Goal: Task Accomplishment & Management: Use online tool/utility

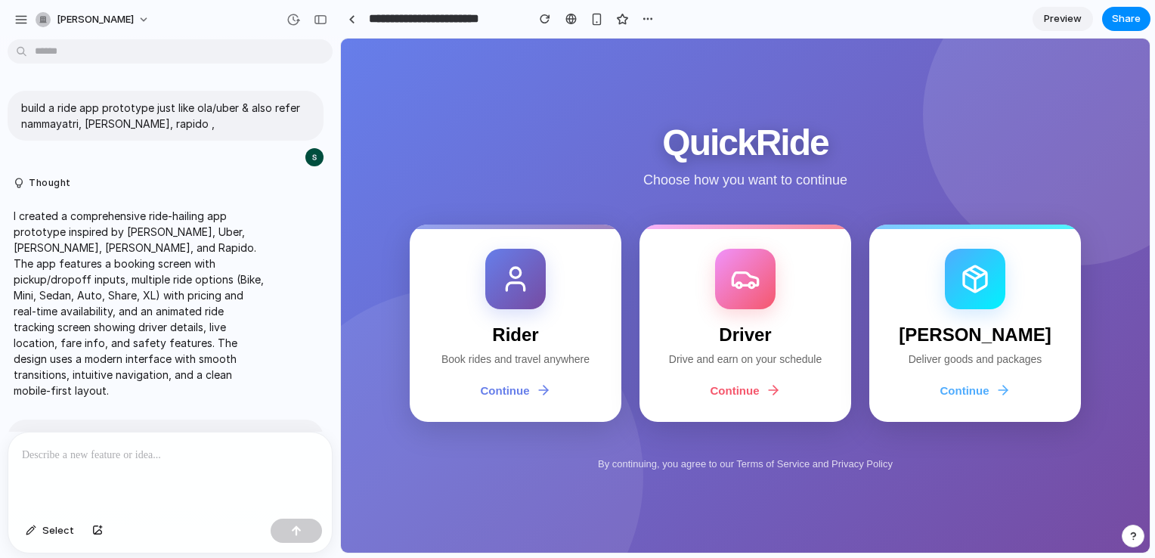
scroll to position [1647, 0]
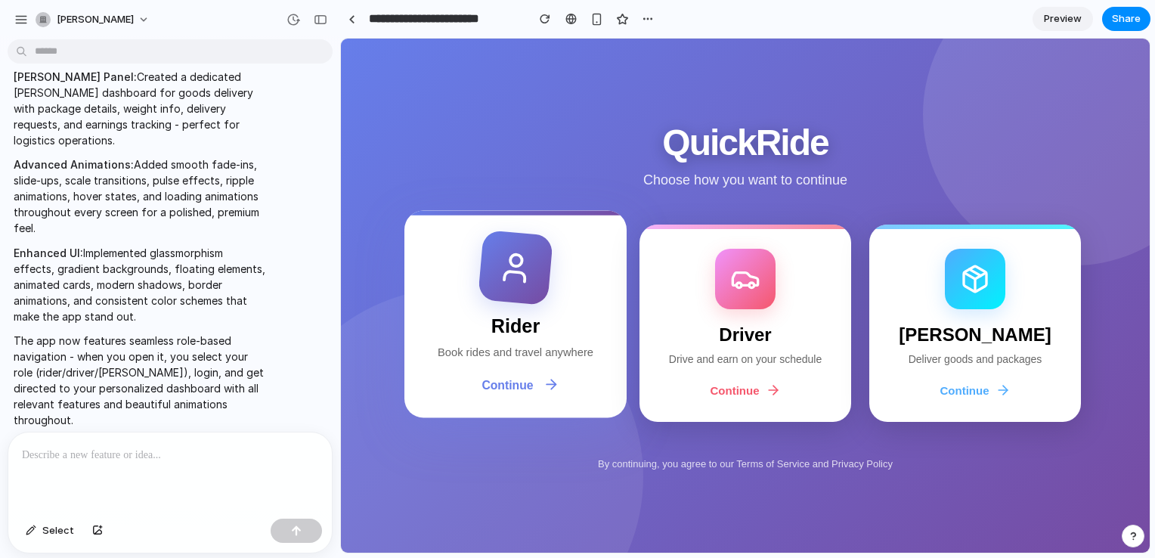
click at [507, 392] on div "Continue" at bounding box center [518, 384] width 184 height 16
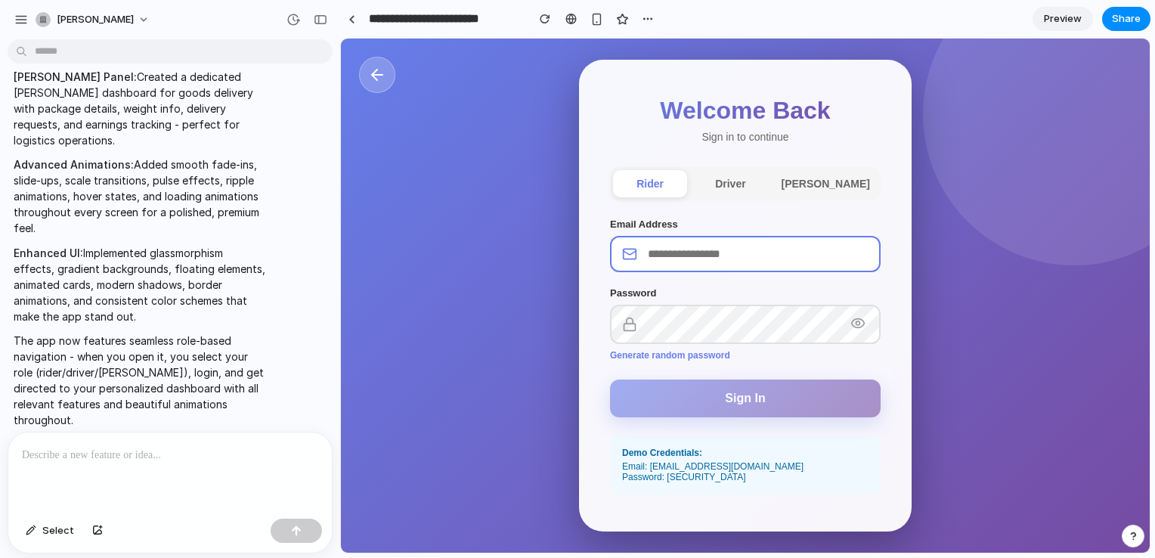
click at [702, 261] on input "email" at bounding box center [745, 254] width 271 height 36
drag, startPoint x: 702, startPoint y: 261, endPoint x: 739, endPoint y: 518, distance: 259.6
click at [739, 518] on div "Welcome Back Sign in to continue rider driver [PERSON_NAME] Email Address Passw…" at bounding box center [745, 295] width 332 height 471
drag, startPoint x: 648, startPoint y: 480, endPoint x: 737, endPoint y: 481, distance: 89.9
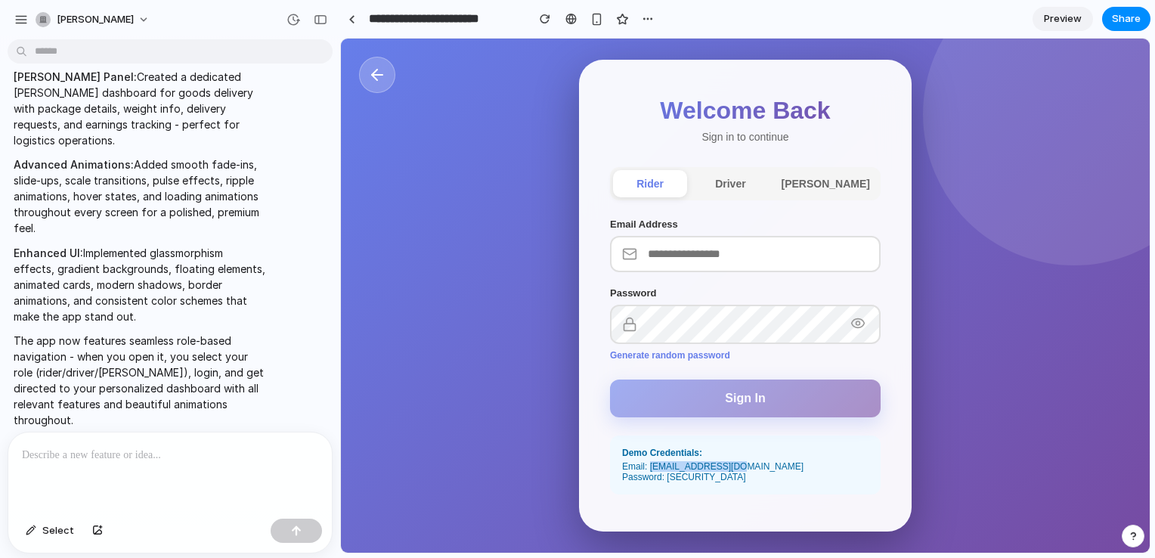
click at [737, 471] on div "Email: [EMAIL_ADDRESS][DOMAIN_NAME]" at bounding box center [745, 466] width 246 height 11
copy div "[EMAIL_ADDRESS][DOMAIN_NAME]"
click at [702, 267] on input "email" at bounding box center [745, 254] width 271 height 36
paste input "**********"
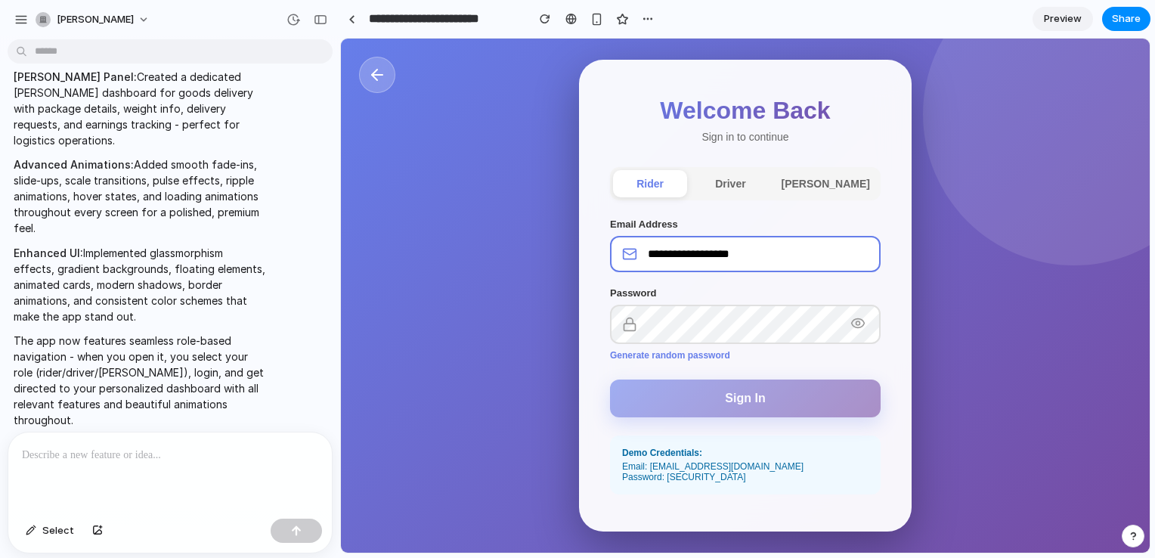
type input "**********"
drag, startPoint x: 664, startPoint y: 488, endPoint x: 716, endPoint y: 490, distance: 52.2
click at [716, 482] on div "Password: [SECURITY_DATA]" at bounding box center [745, 476] width 246 height 11
copy div "demo123"
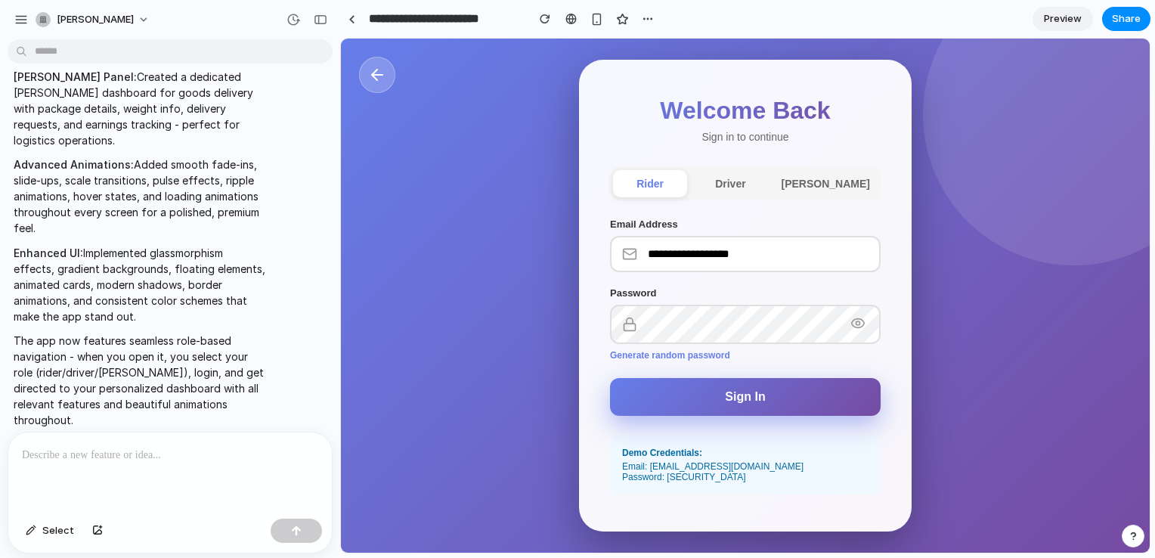
click at [768, 404] on button "Sign In" at bounding box center [745, 397] width 271 height 38
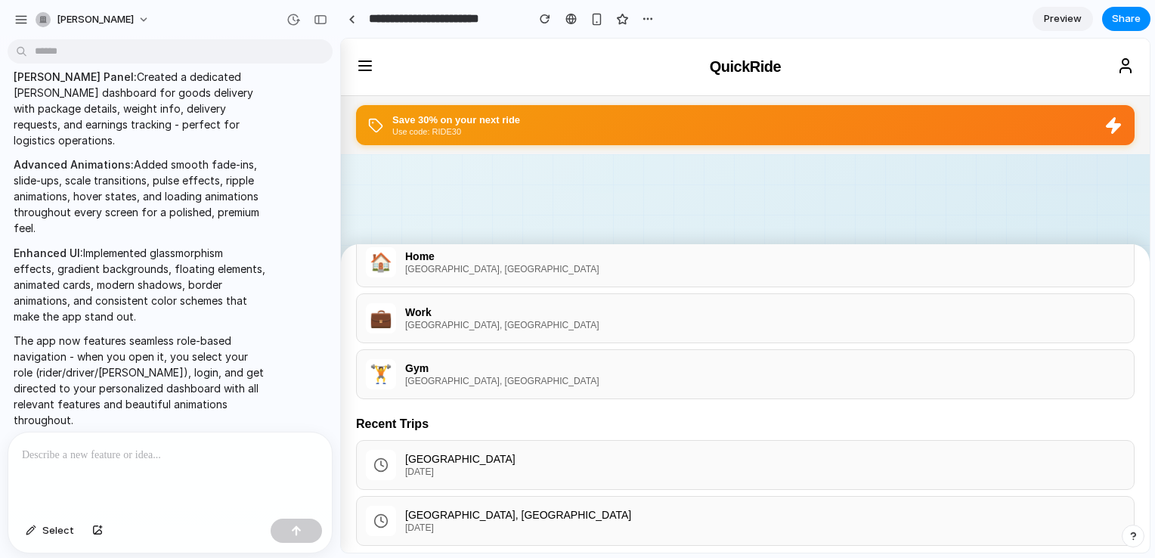
scroll to position [264, 0]
